Goal: Navigation & Orientation: Find specific page/section

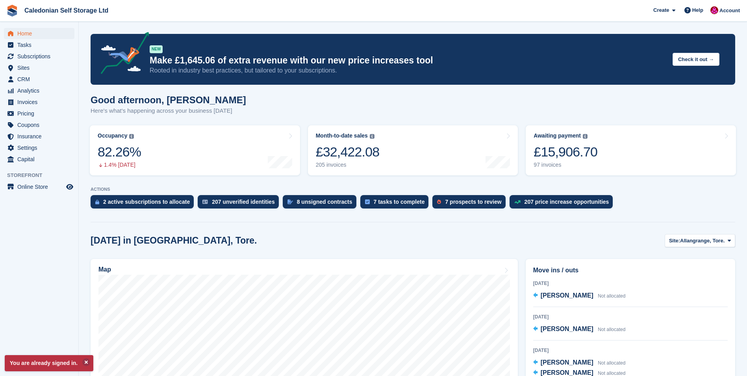
scroll to position [157, 0]
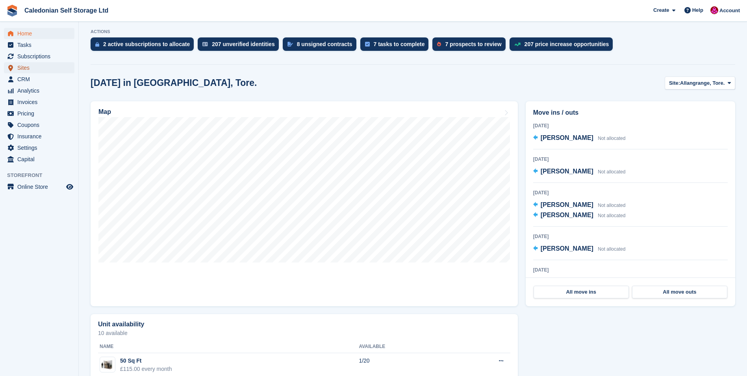
click at [25, 66] on span "Sites" at bounding box center [40, 67] width 47 height 11
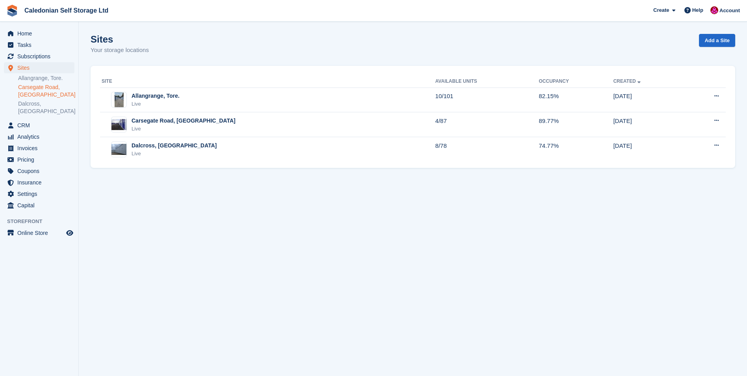
click at [40, 87] on link "Carsegate Road, [GEOGRAPHIC_DATA]" at bounding box center [46, 90] width 56 height 15
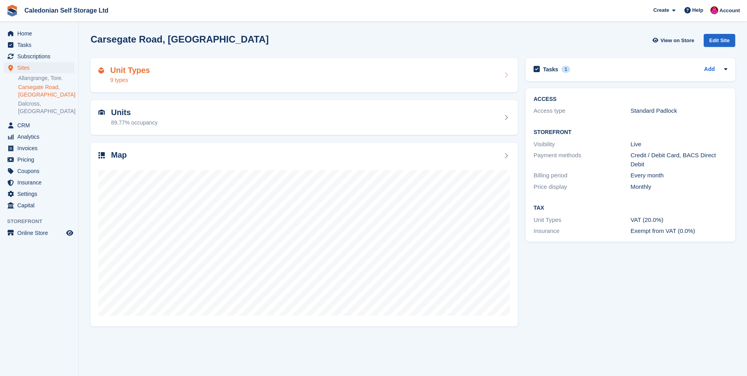
click at [124, 71] on h2 "Unit Types" at bounding box center [130, 70] width 40 height 9
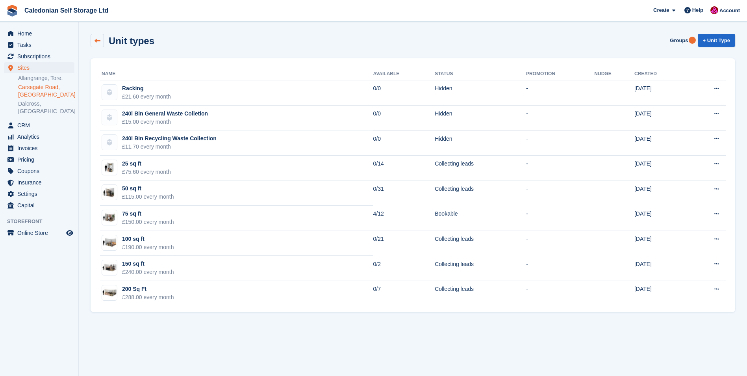
click at [100, 39] on link at bounding box center [97, 40] width 13 height 13
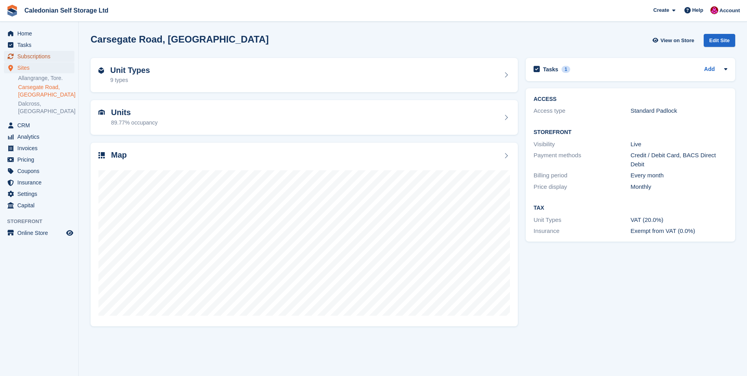
click at [47, 57] on span "Subscriptions" at bounding box center [40, 56] width 47 height 11
